Goal: Check status: Check status

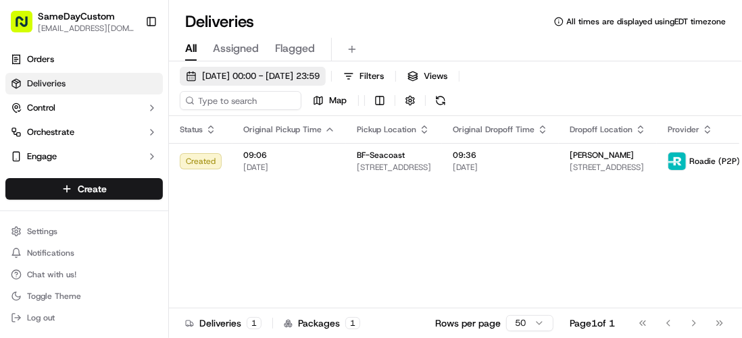
click at [257, 74] on span "[DATE] 00:00 - [DATE] 23:59" at bounding box center [261, 76] width 118 height 12
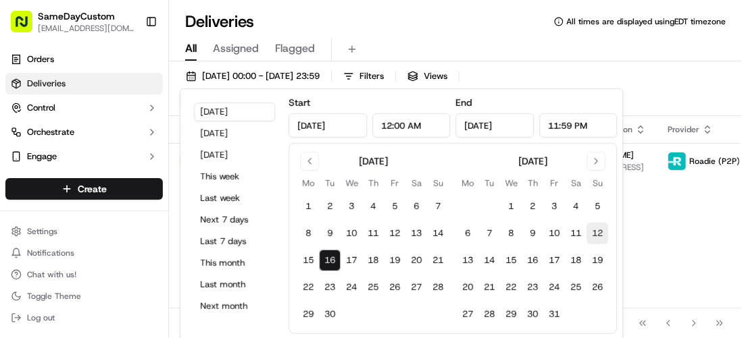
click at [603, 234] on button "12" at bounding box center [597, 234] width 22 height 22
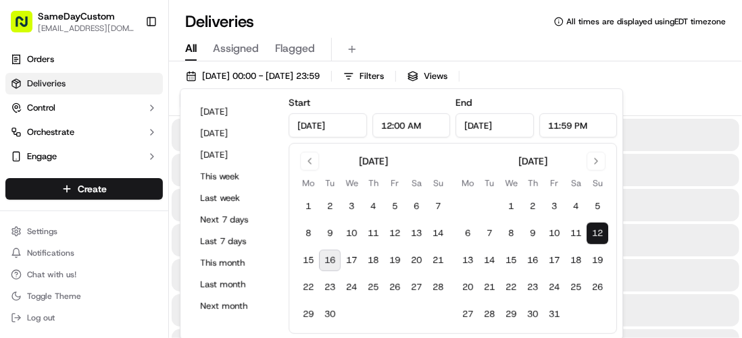
type input "[DATE]"
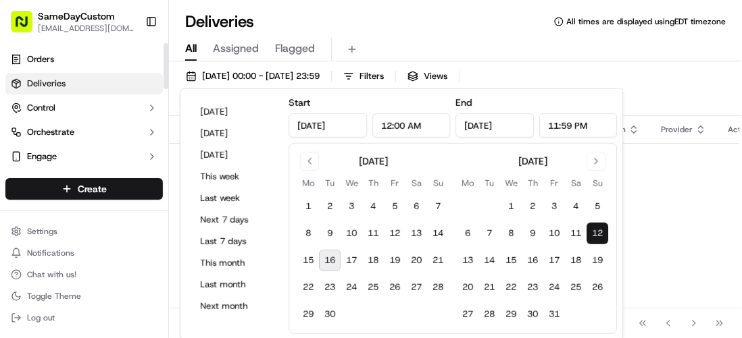
click at [444, 46] on div "All Assigned Flagged" at bounding box center [455, 50] width 573 height 24
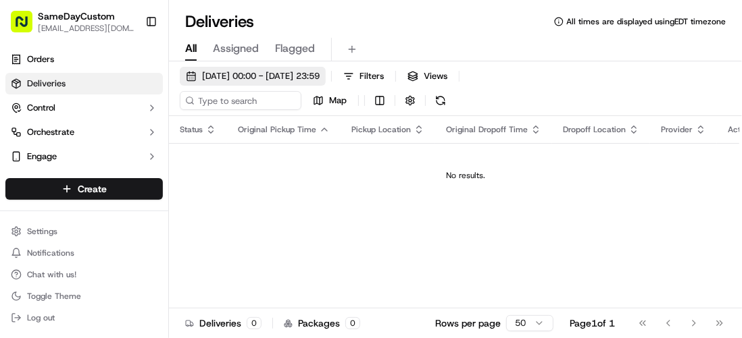
click at [275, 75] on span "[DATE] 00:00 - [DATE] 23:59" at bounding box center [261, 76] width 118 height 12
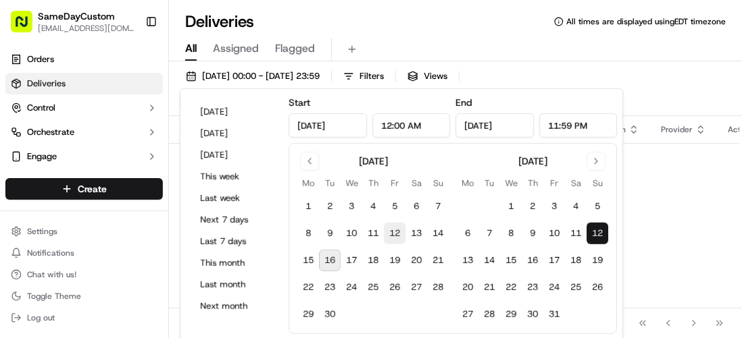
click at [397, 231] on button "12" at bounding box center [395, 234] width 22 height 22
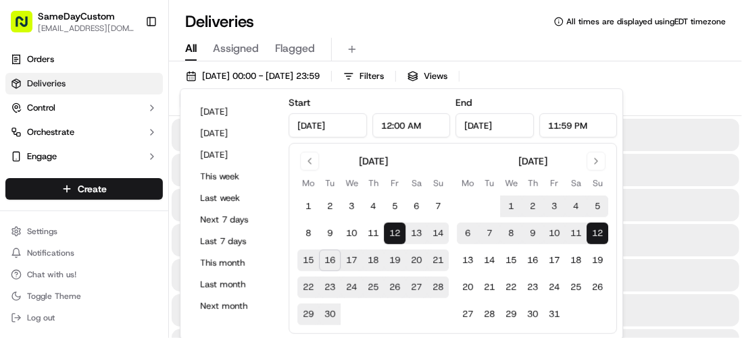
click at [596, 228] on button "12" at bounding box center [597, 234] width 22 height 22
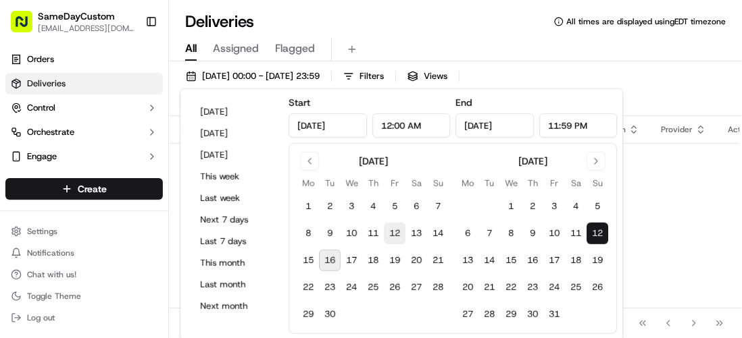
click at [404, 231] on button "12" at bounding box center [395, 234] width 22 height 22
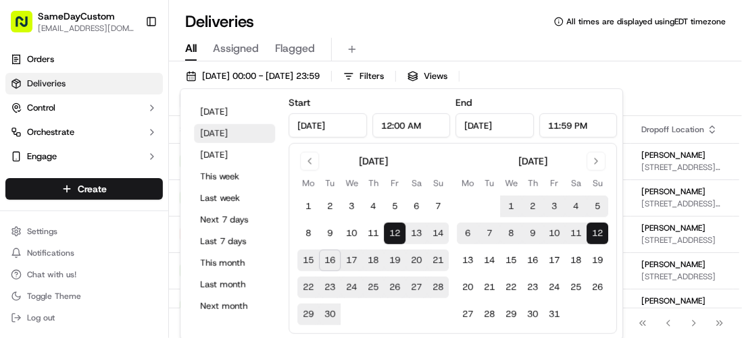
click at [214, 134] on button "[DATE]" at bounding box center [234, 133] width 81 height 19
type input "[DATE]"
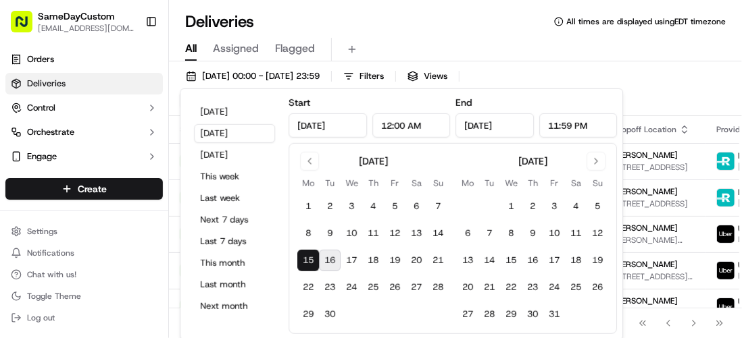
click at [220, 122] on div "[DATE] [DATE] [DATE] This week Last week Next 7 days Last 7 days This month Las…" at bounding box center [234, 215] width 97 height 240
click at [220, 115] on button "[DATE]" at bounding box center [234, 112] width 81 height 19
type input "[DATE]"
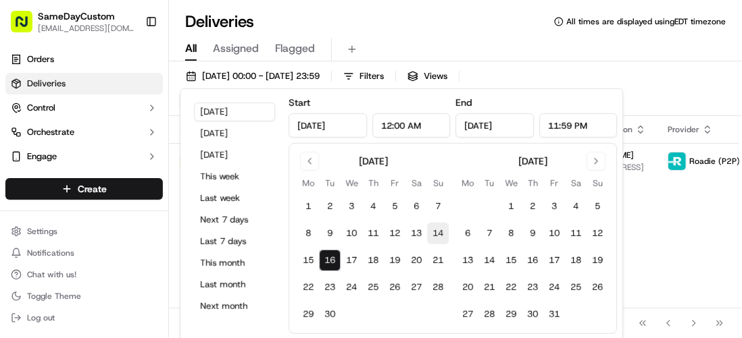
click at [431, 236] on button "14" at bounding box center [438, 234] width 22 height 22
type input "[DATE]"
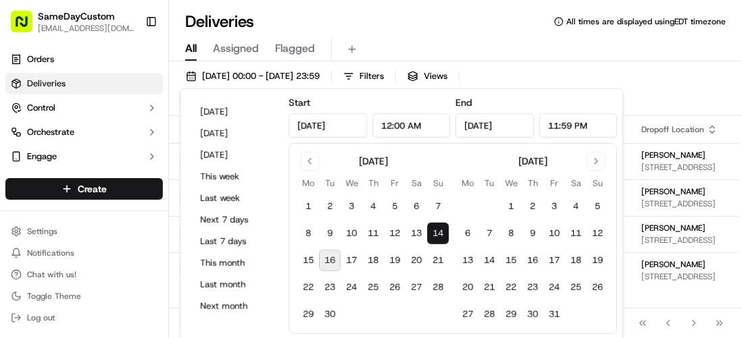
click at [581, 61] on div "[DATE] 00:00 - [DATE] 23:59 Filters Views Map Status Original Pickup Time Picku…" at bounding box center [455, 213] width 573 height 304
